Goal: Transaction & Acquisition: Purchase product/service

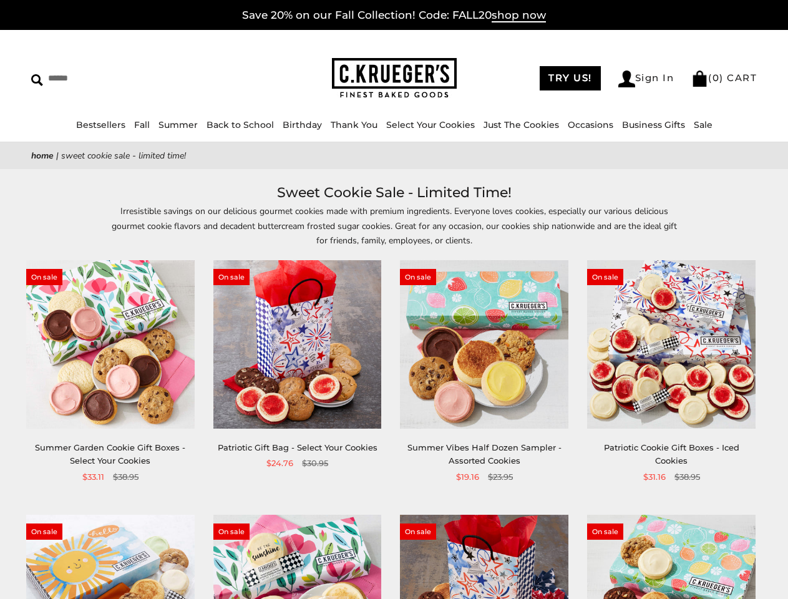
click at [393, 299] on div "**********" at bounding box center [474, 371] width 187 height 223
click at [586, 125] on link "Occasions" at bounding box center [590, 124] width 46 height 11
